Goal: Transaction & Acquisition: Purchase product/service

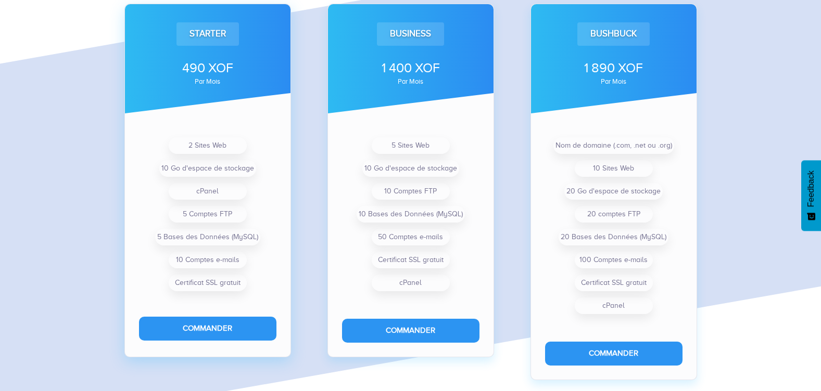
scroll to position [799, 0]
click at [214, 330] on button "Commander" at bounding box center [207, 328] width 137 height 23
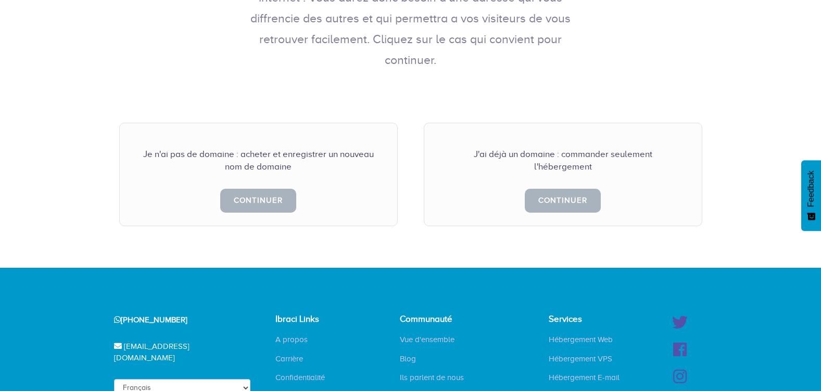
scroll to position [260, 0]
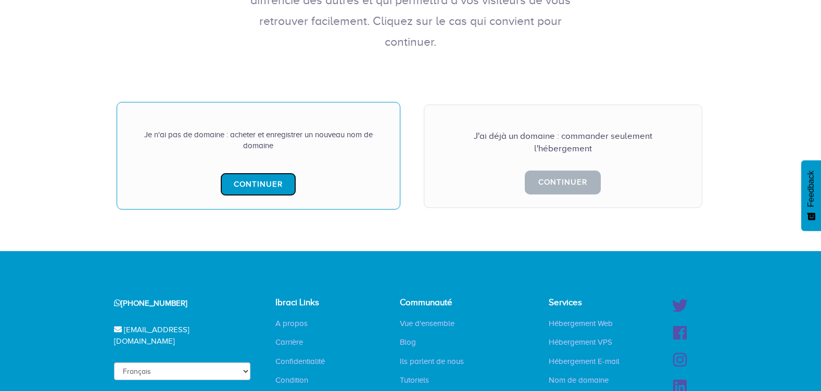
click at [221, 173] on link "Continuer" at bounding box center [258, 184] width 76 height 23
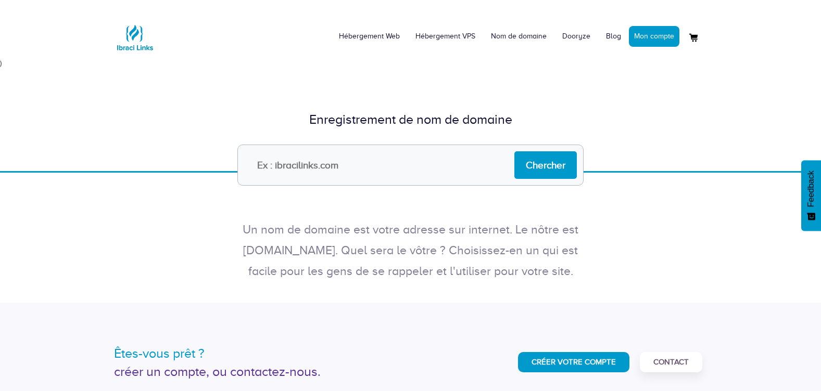
click at [337, 157] on input "text" at bounding box center [410, 165] width 346 height 41
type input "simparaservices"
click at [532, 162] on input "Chercher" at bounding box center [545, 165] width 62 height 28
